Goal: Browse casually: Explore the website without a specific task or goal

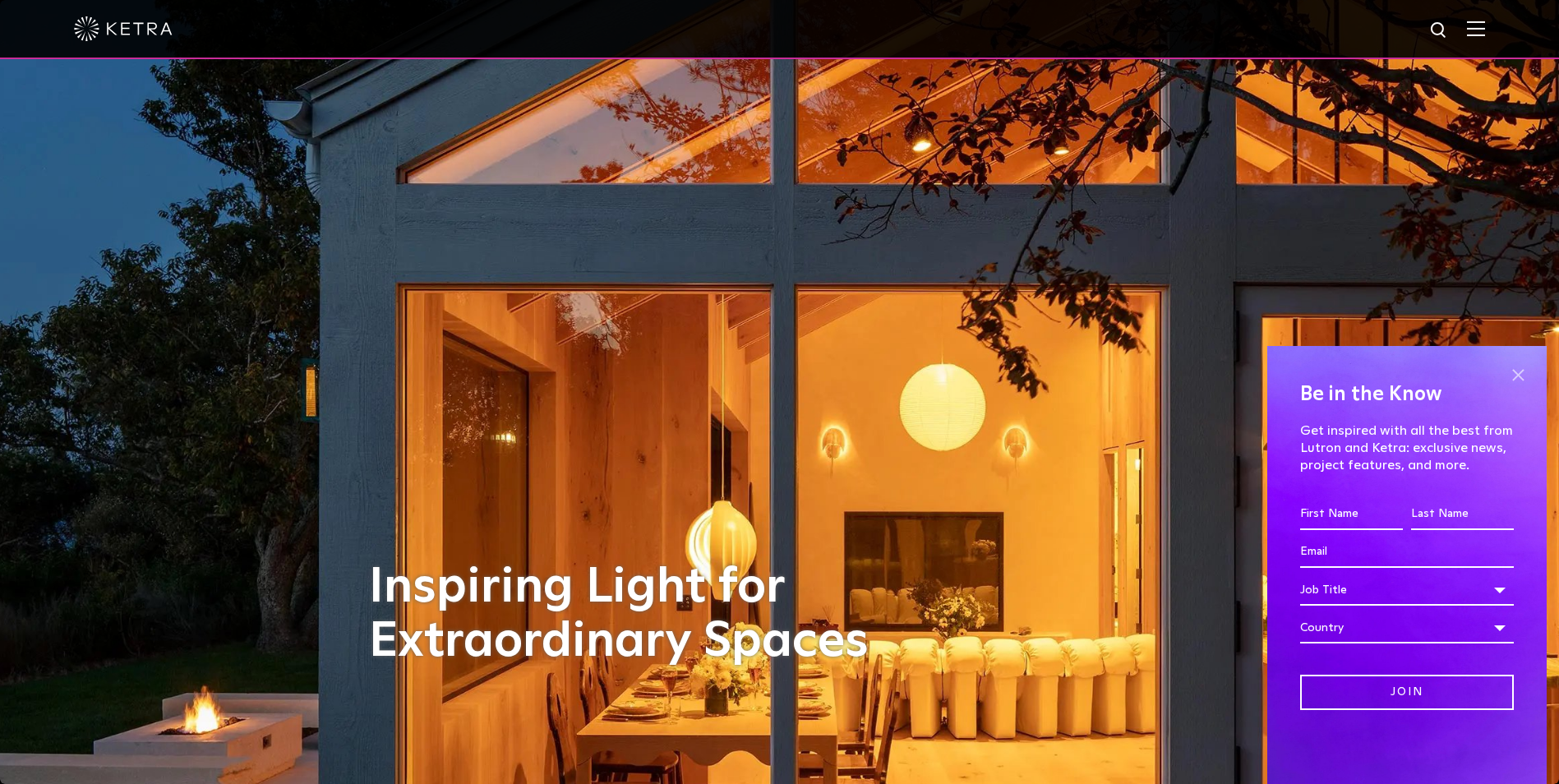
click at [1518, 371] on span at bounding box center [1517, 373] width 24 height 24
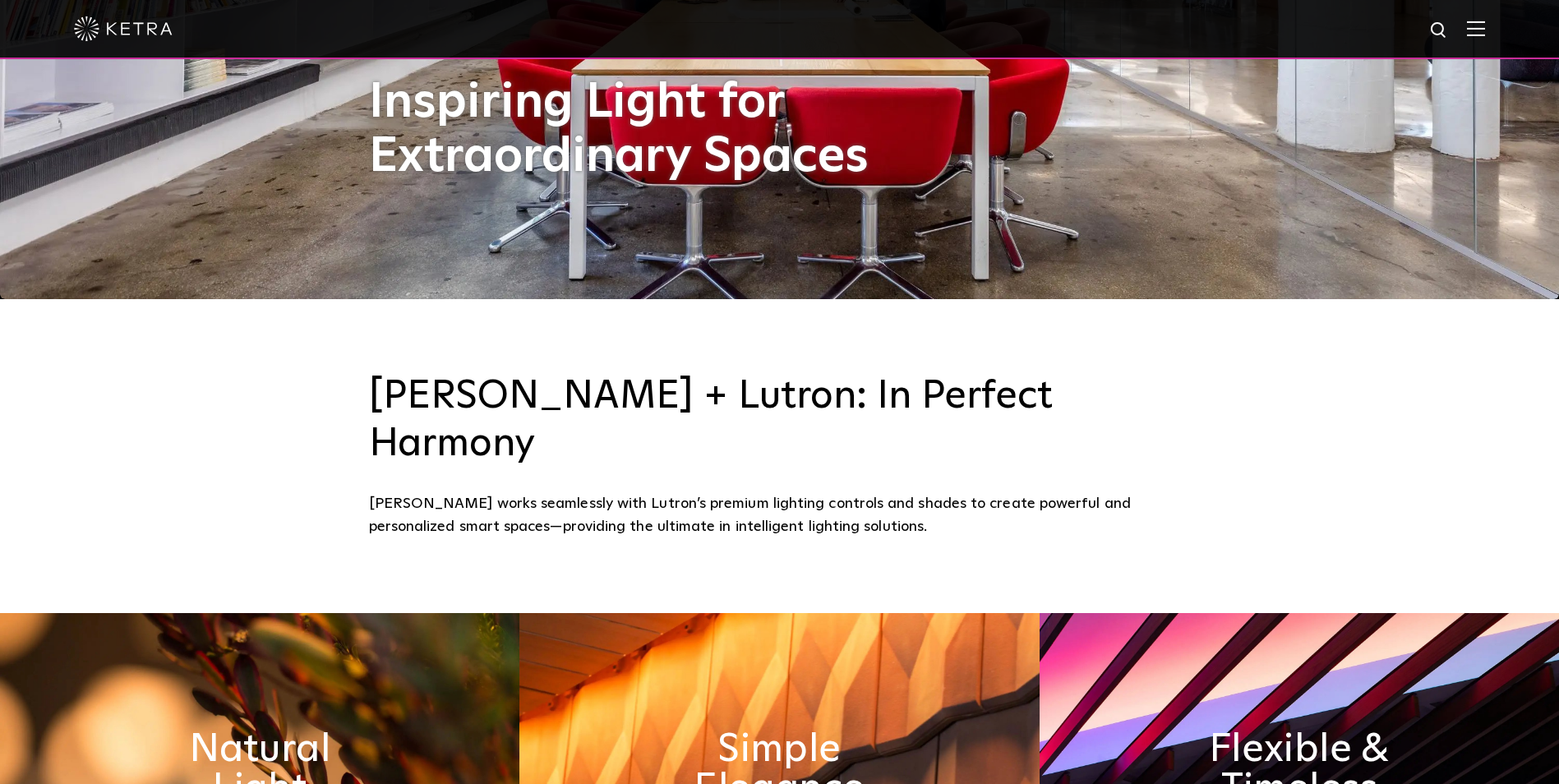
scroll to position [492, 0]
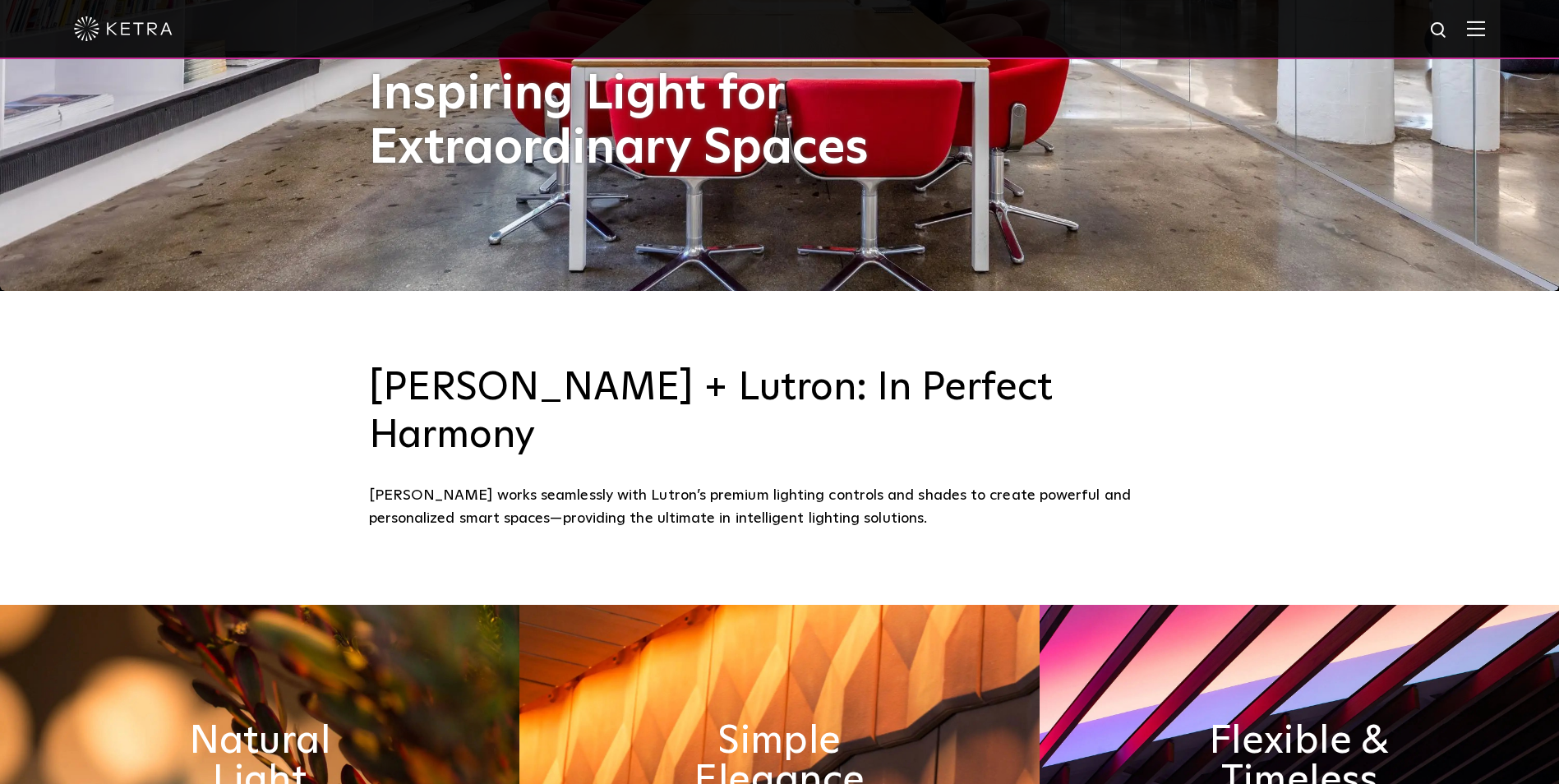
click at [1246, 628] on img at bounding box center [1299, 761] width 519 height 312
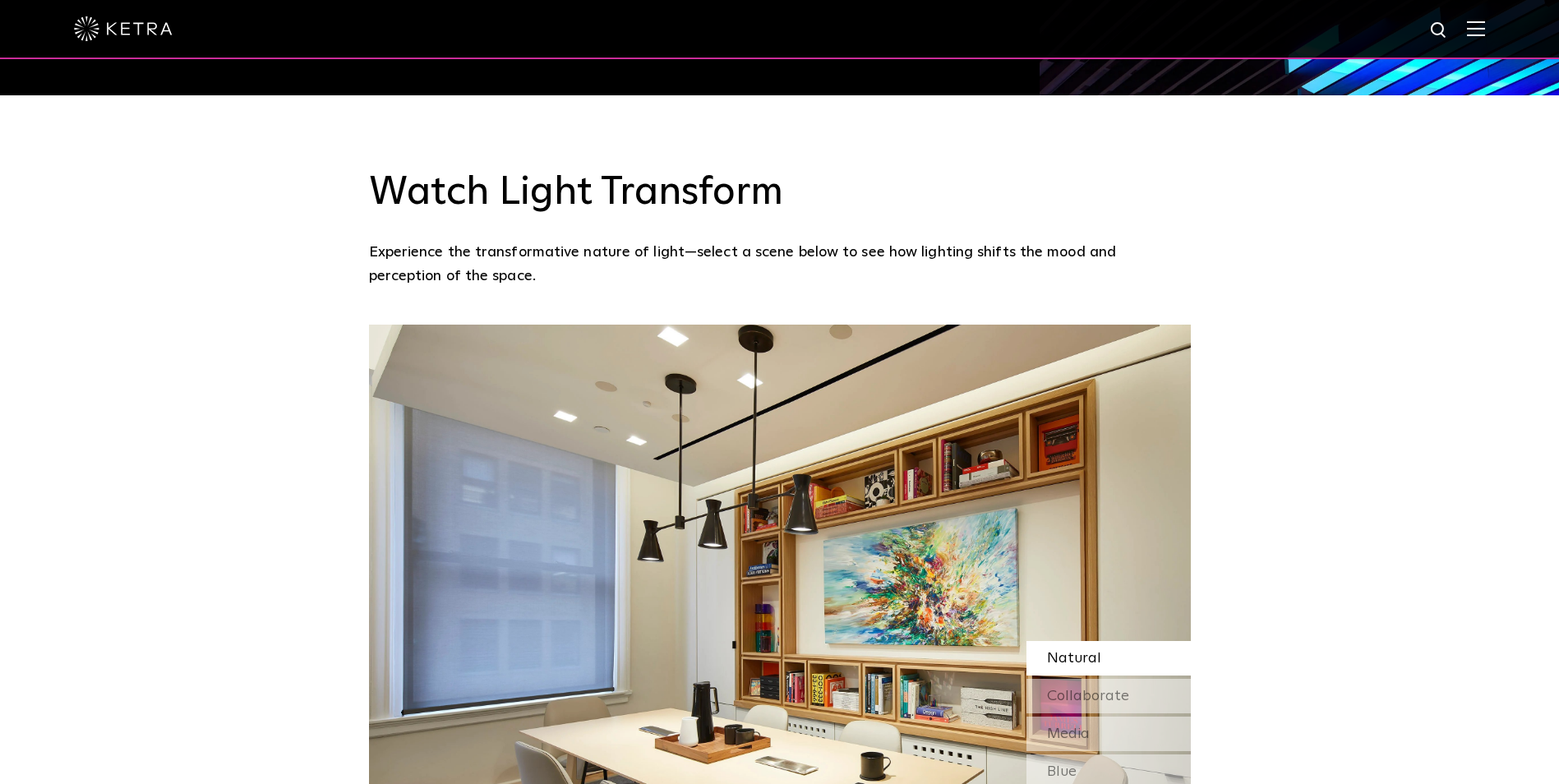
scroll to position [1396, 0]
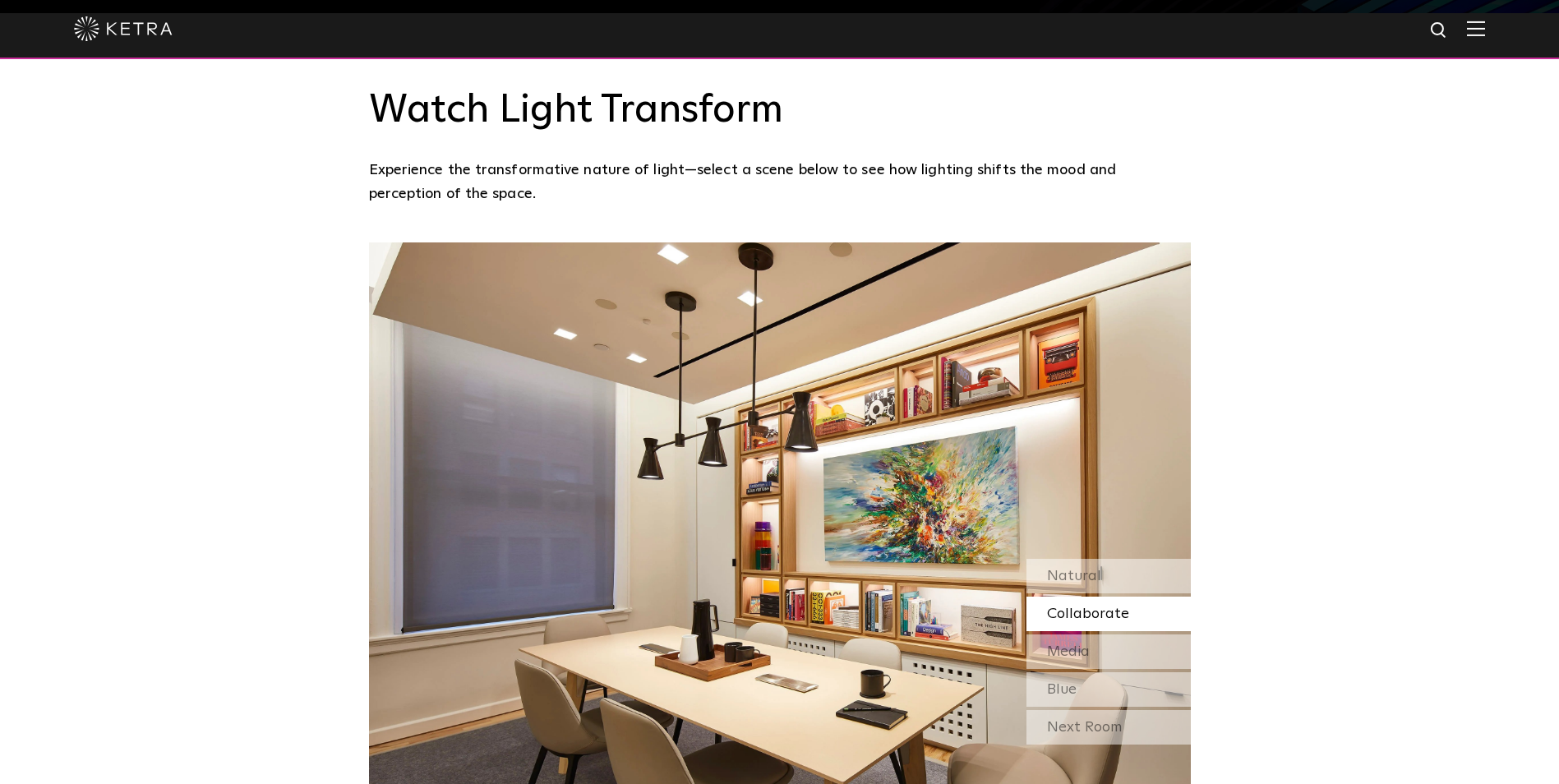
click at [1081, 607] on span "Collaborate" at bounding box center [1088, 613] width 82 height 15
click at [1482, 27] on img at bounding box center [1476, 28] width 19 height 16
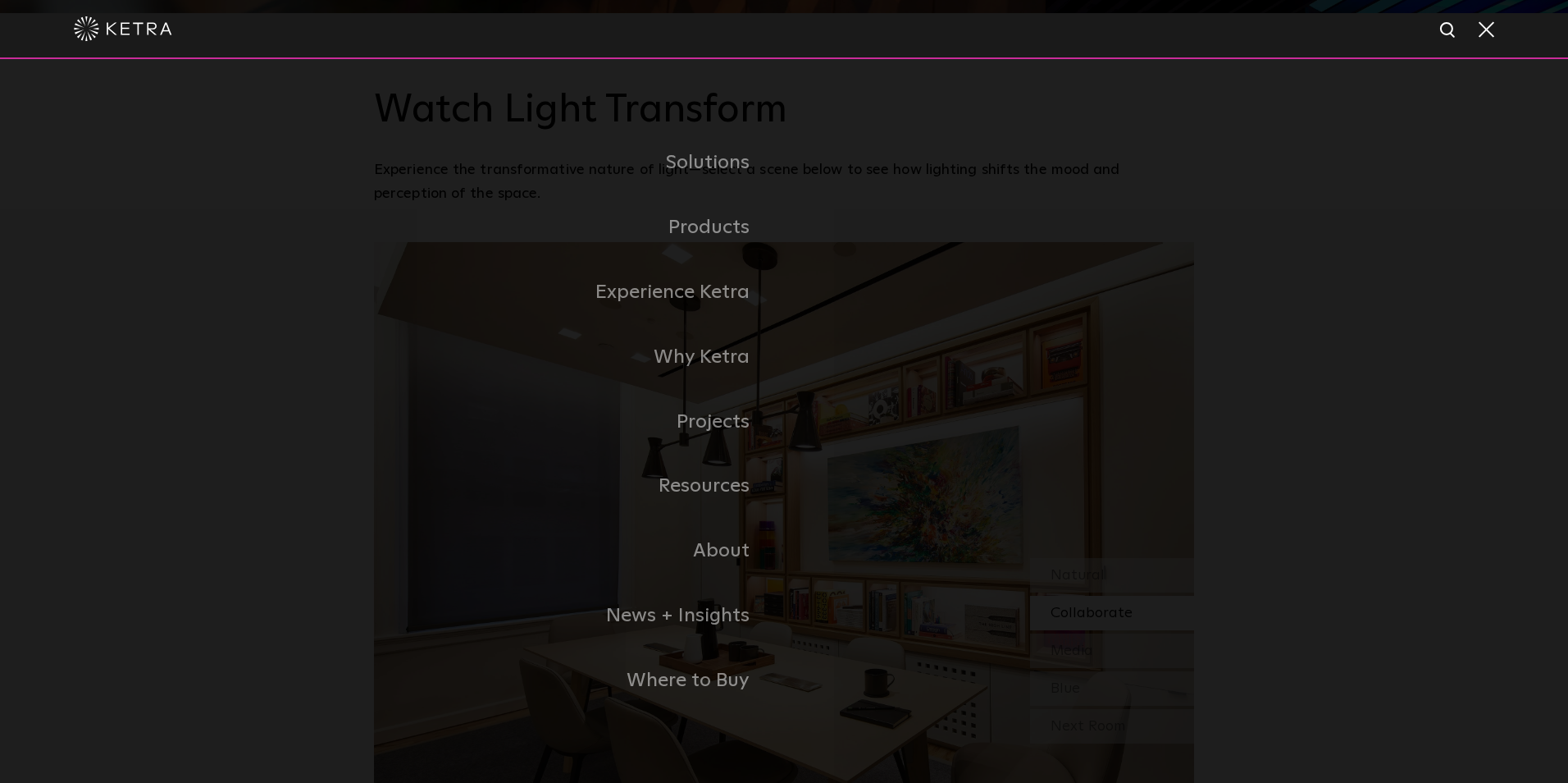
click at [1343, 277] on div "Solutions Commercial Residential Products Commercial Products Residential Produ…" at bounding box center [784, 422] width 1568 height 726
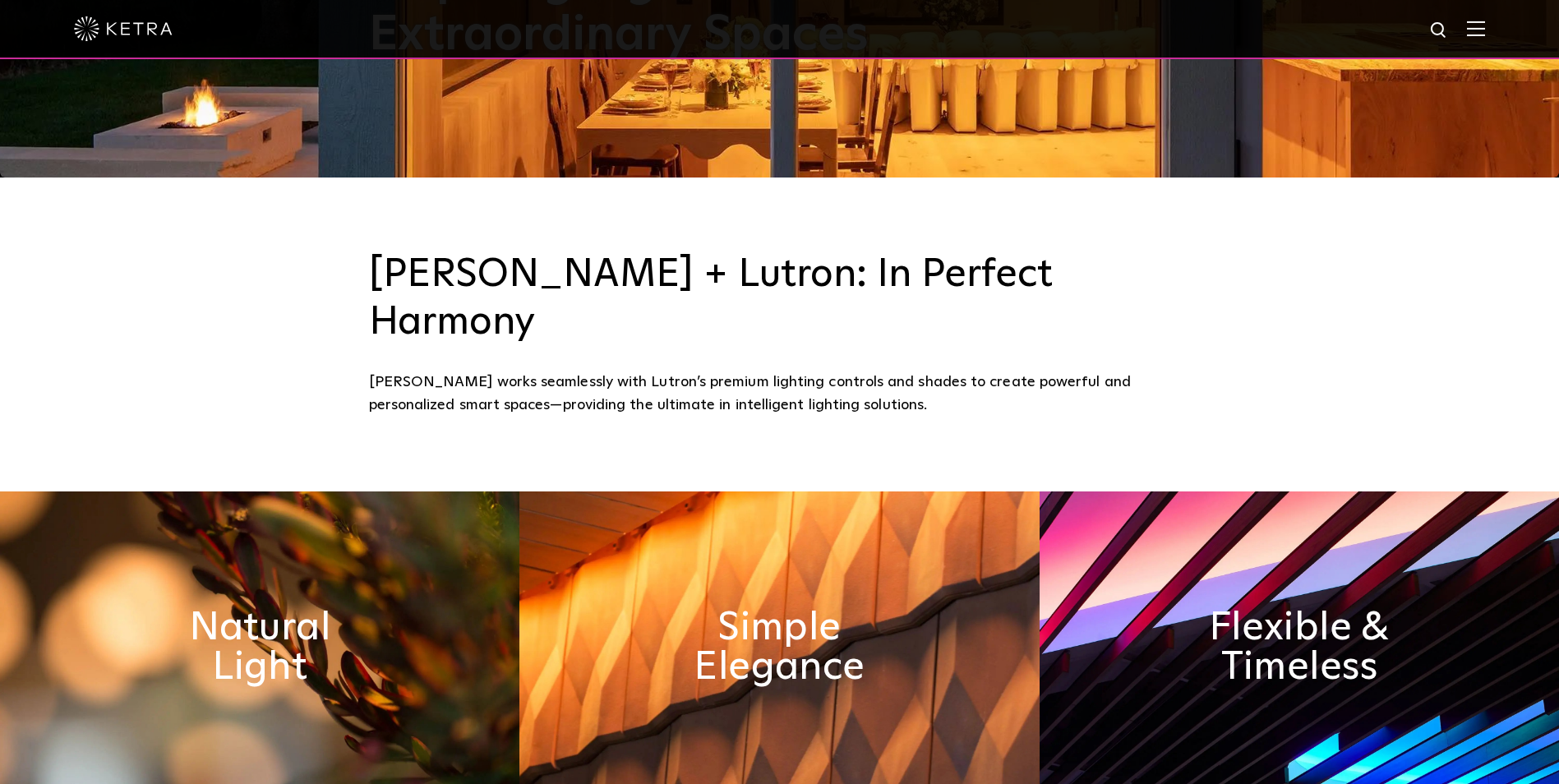
scroll to position [986, 0]
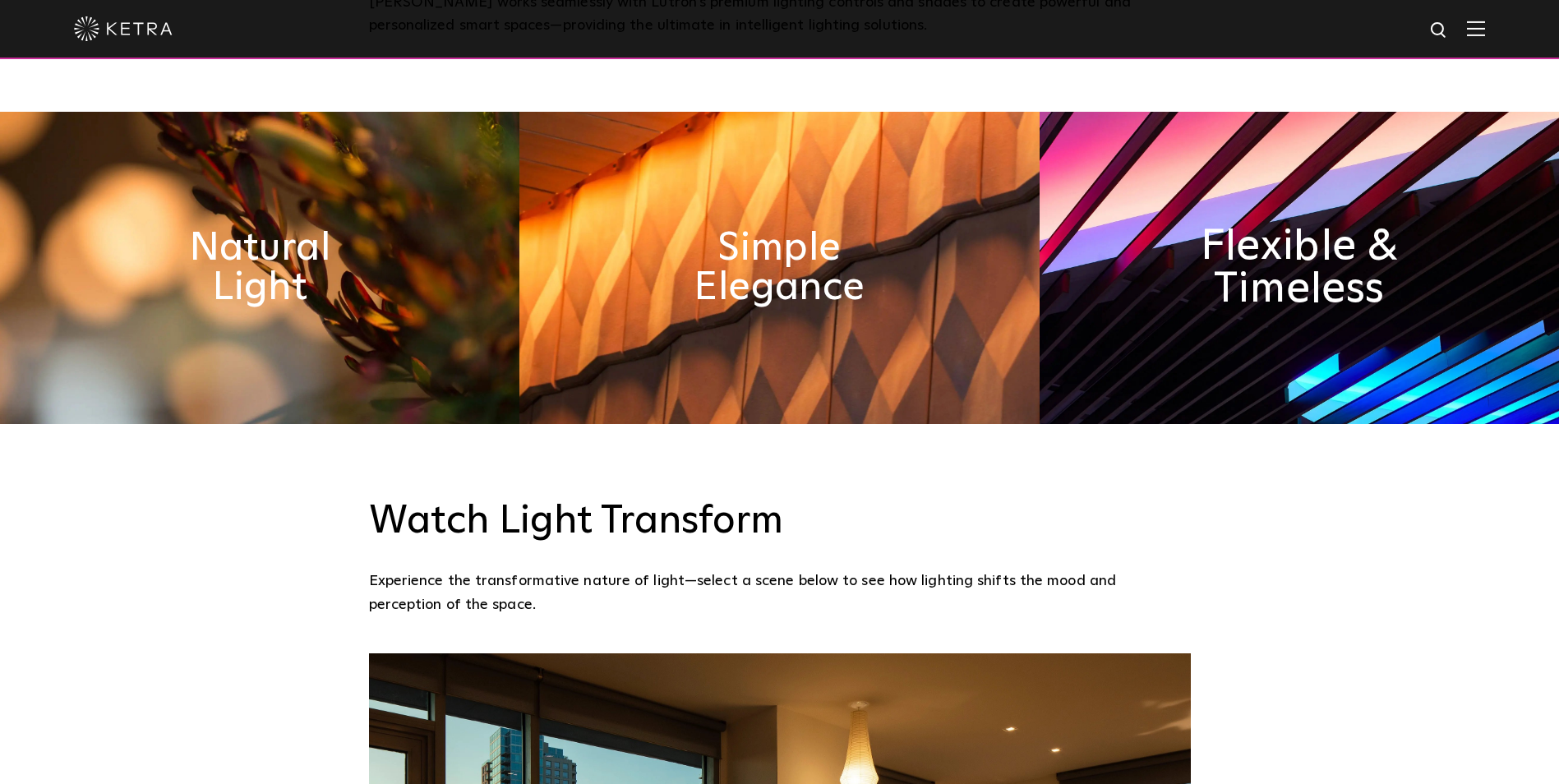
click at [1335, 224] on h2 "Flexible & Timeless" at bounding box center [1299, 267] width 268 height 86
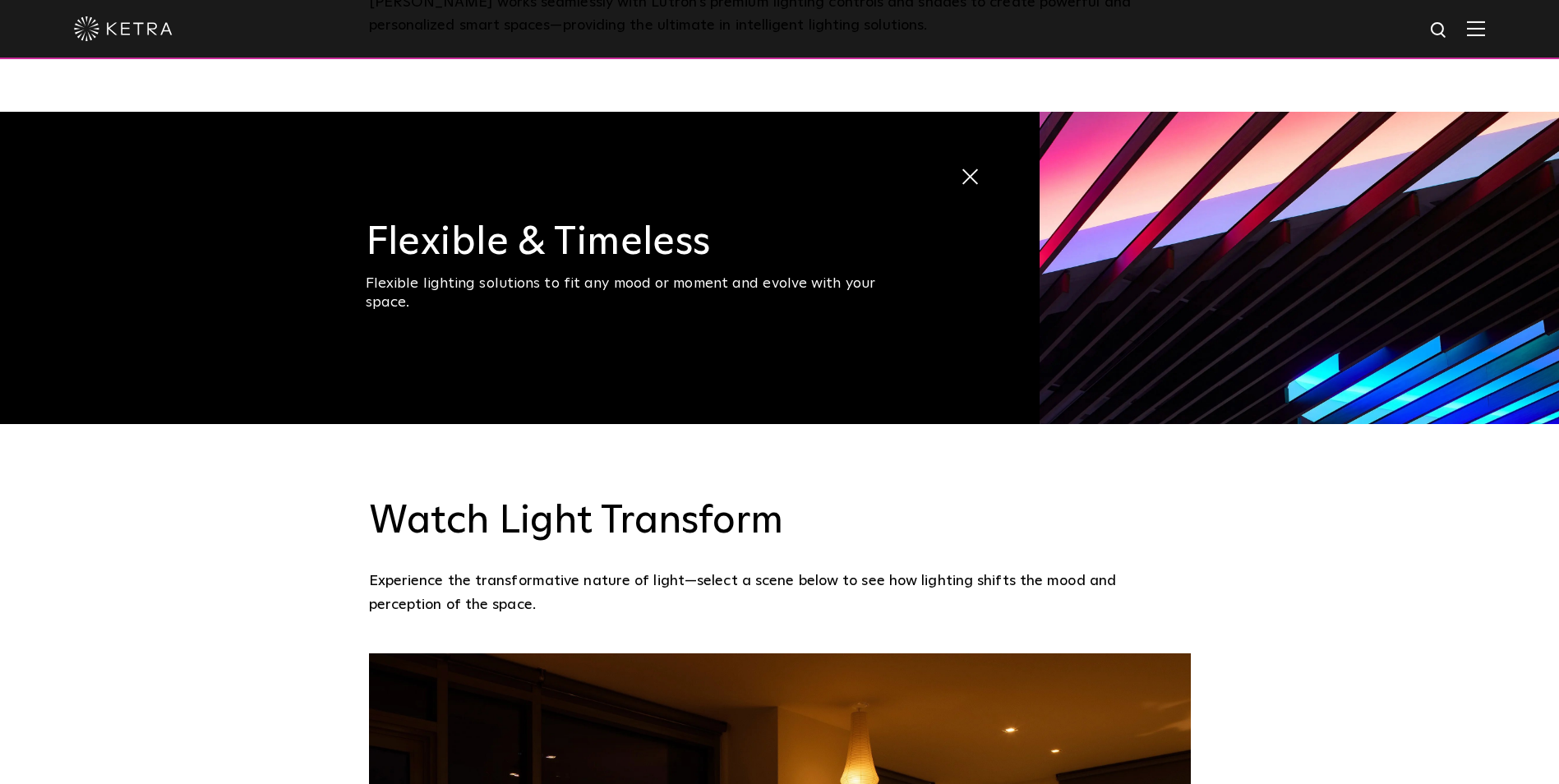
click at [471, 222] on h3 "Flexible & Timeless" at bounding box center [643, 242] width 555 height 39
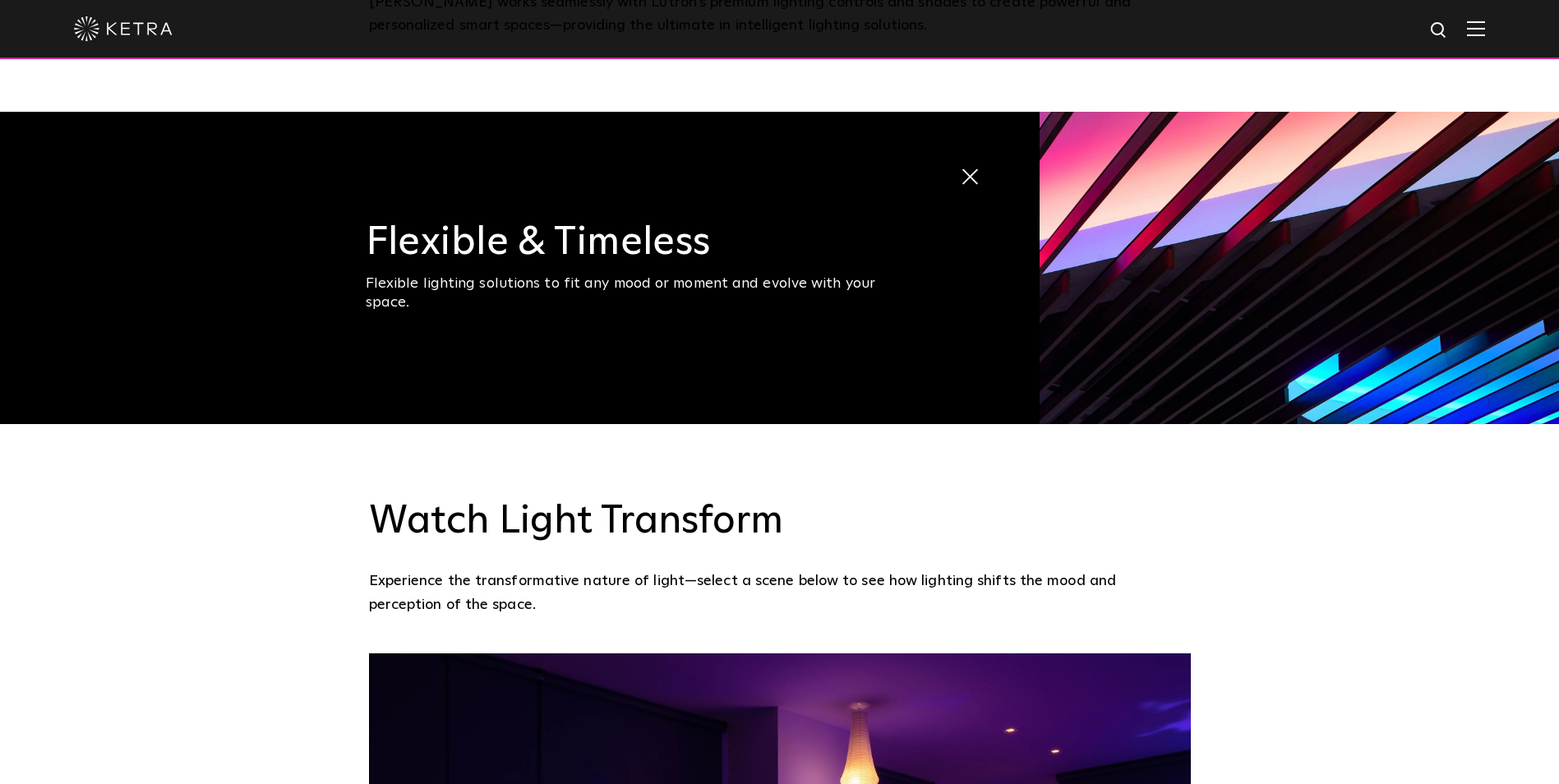
click at [1287, 191] on img at bounding box center [1299, 268] width 519 height 312
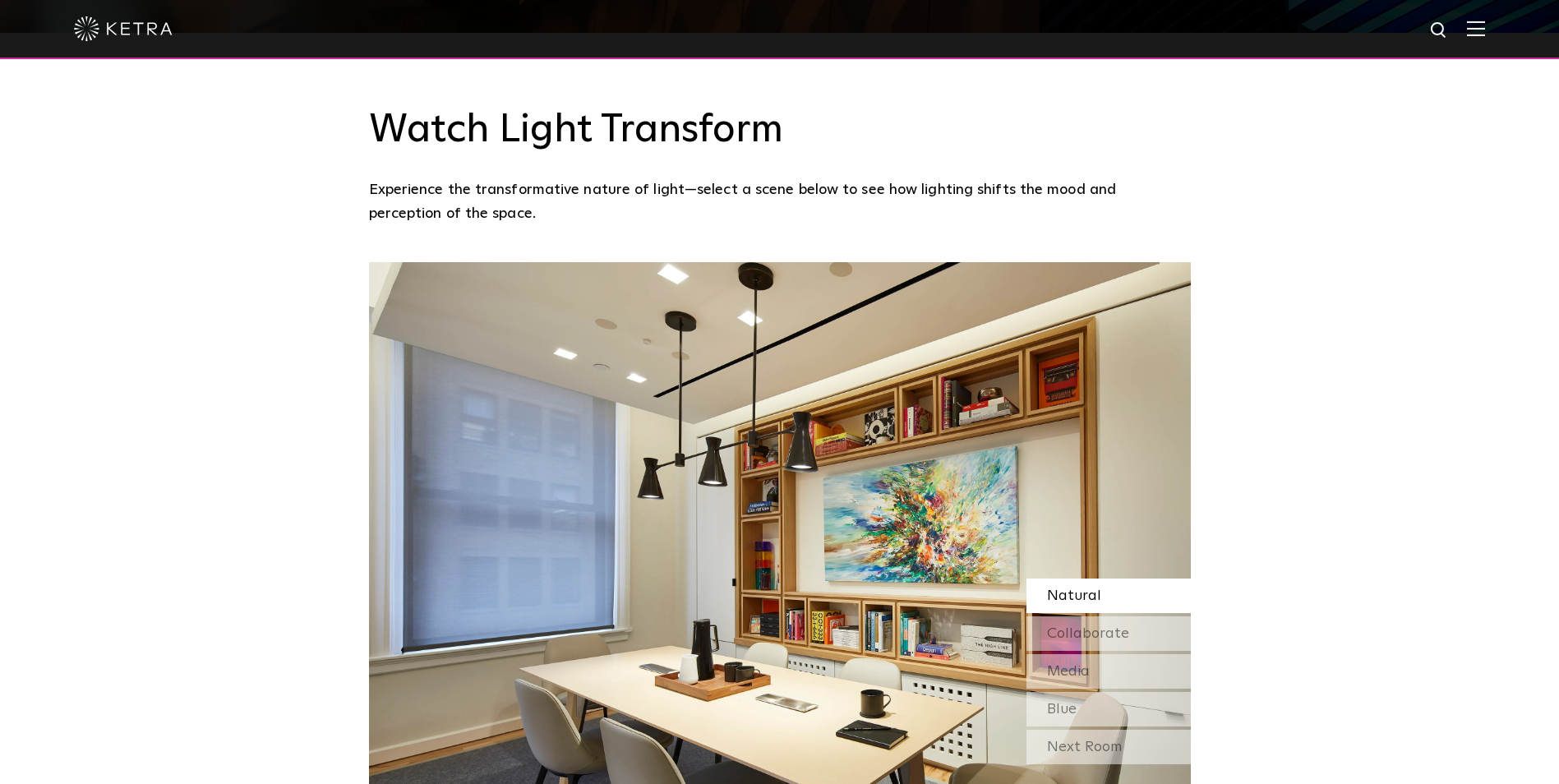
scroll to position [1396, 0]
